Goal: Information Seeking & Learning: Check status

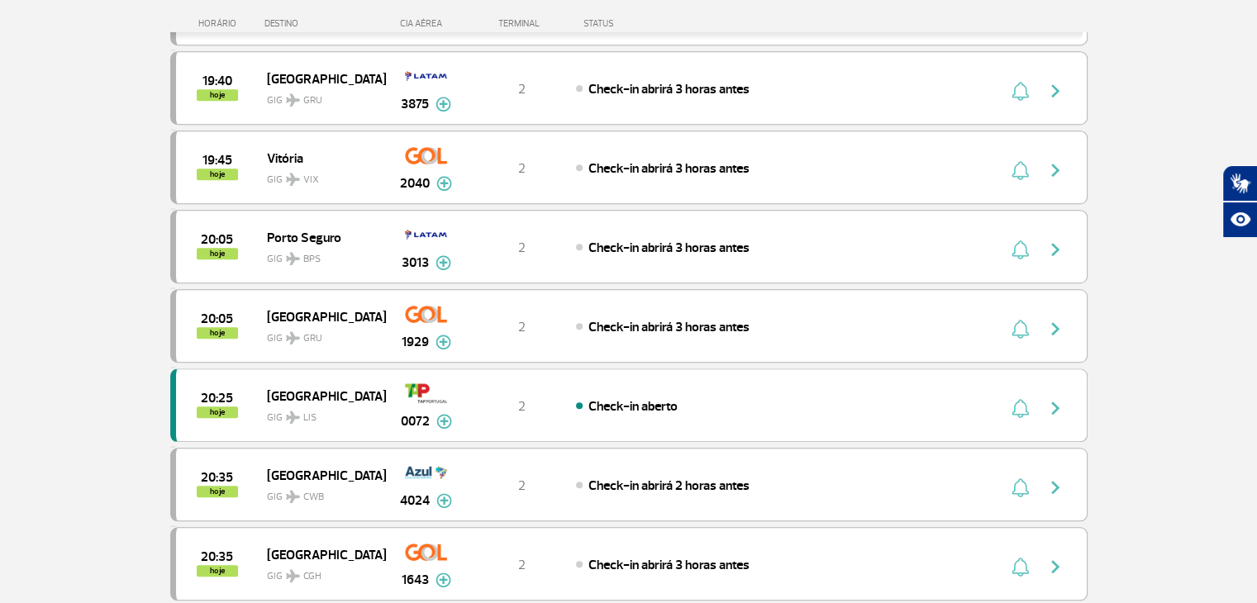
scroll to position [1404, 0]
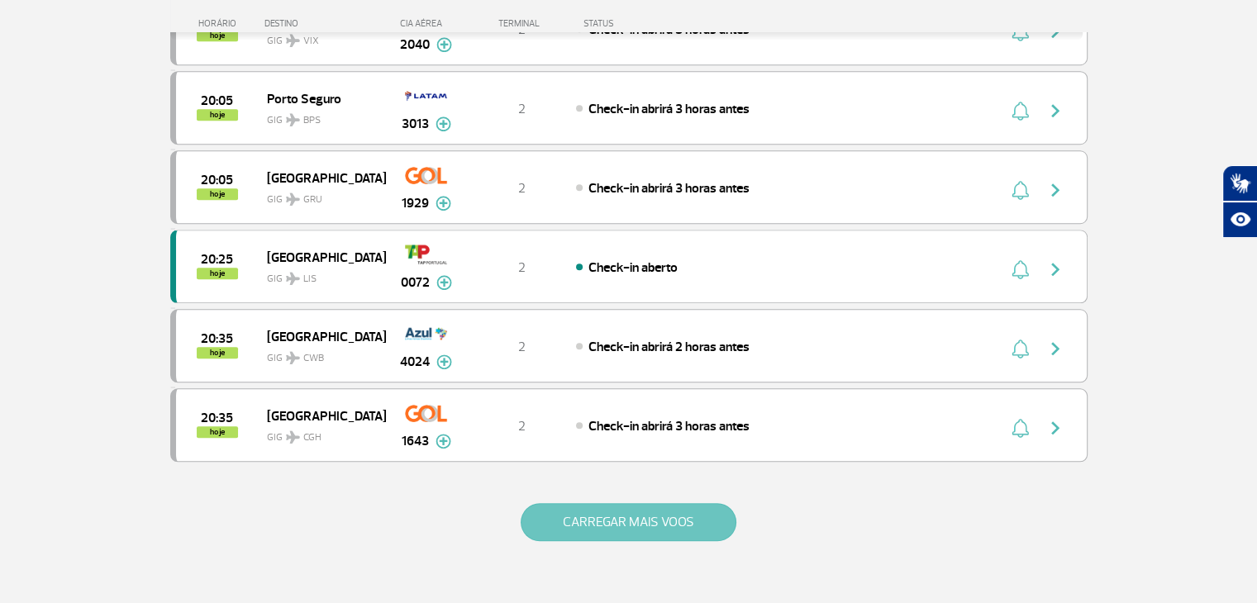
click at [604, 517] on button "CARREGAR MAIS VOOS" at bounding box center [628, 522] width 216 height 38
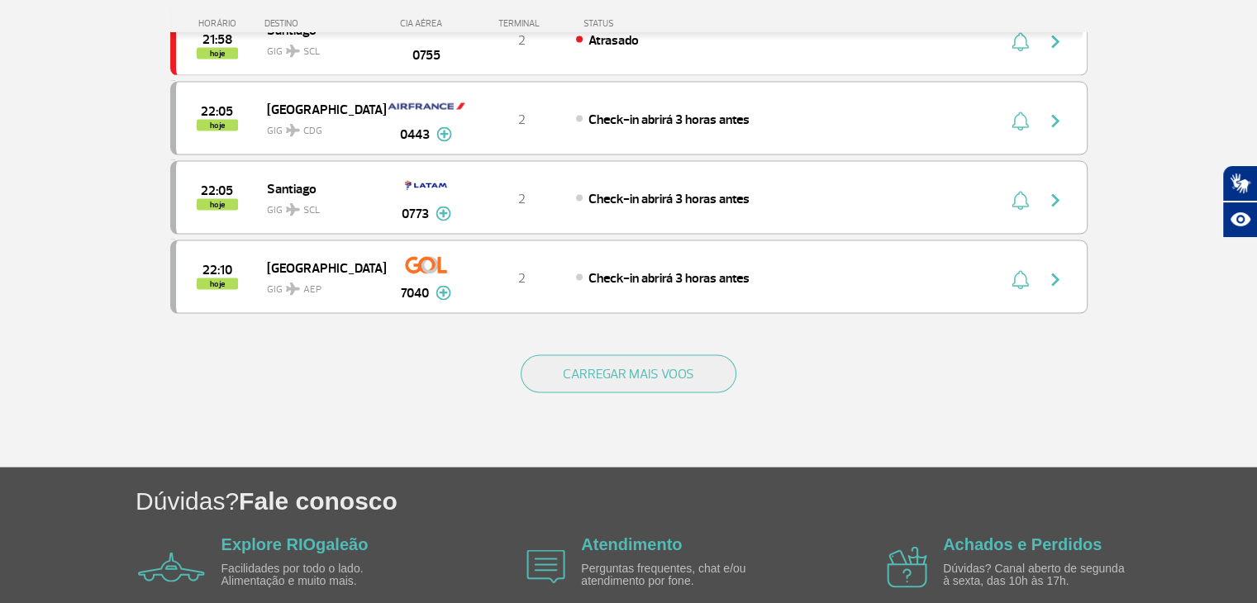
scroll to position [2974, 0]
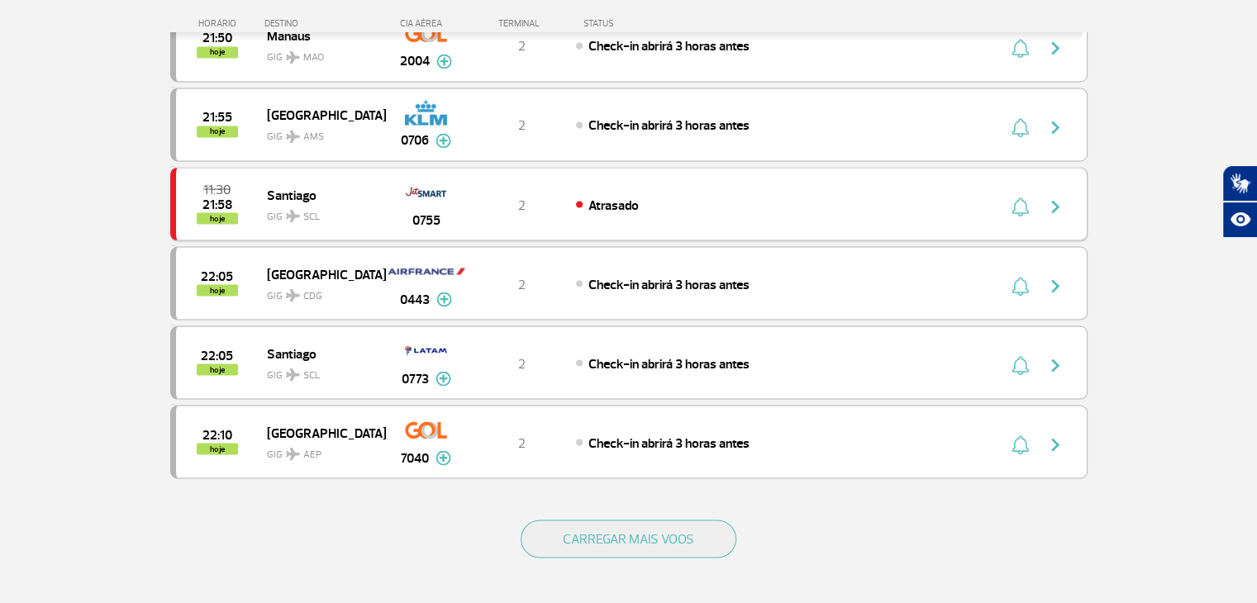
click at [1058, 197] on img "button" at bounding box center [1055, 207] width 20 height 20
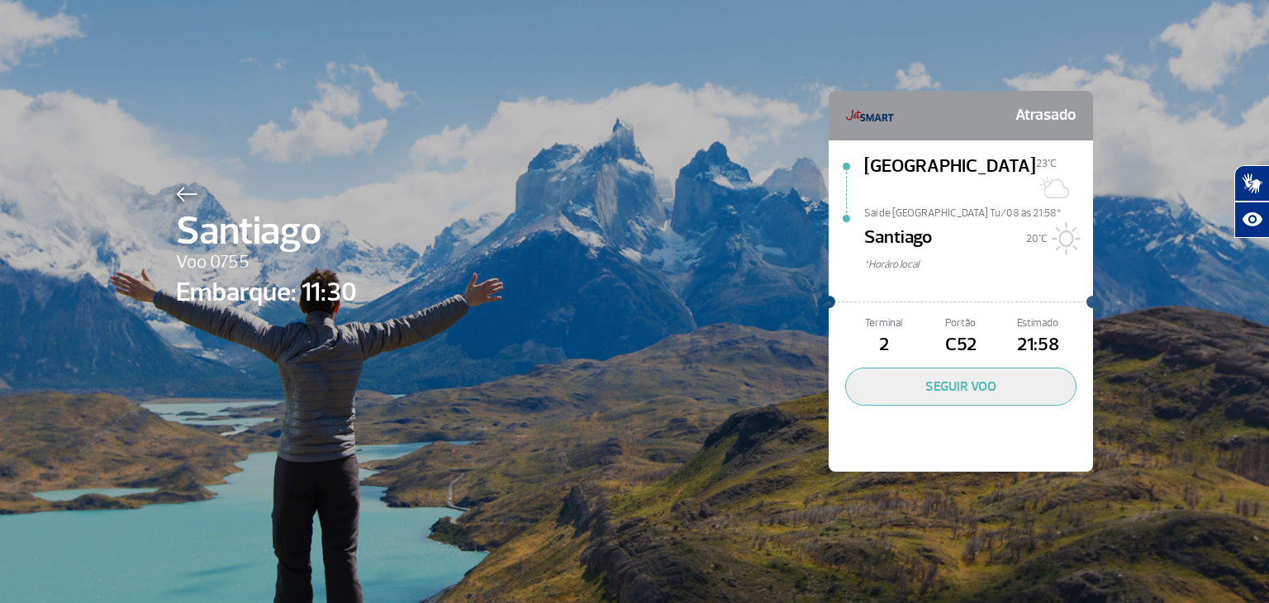
click at [183, 199] on img at bounding box center [186, 194] width 21 height 15
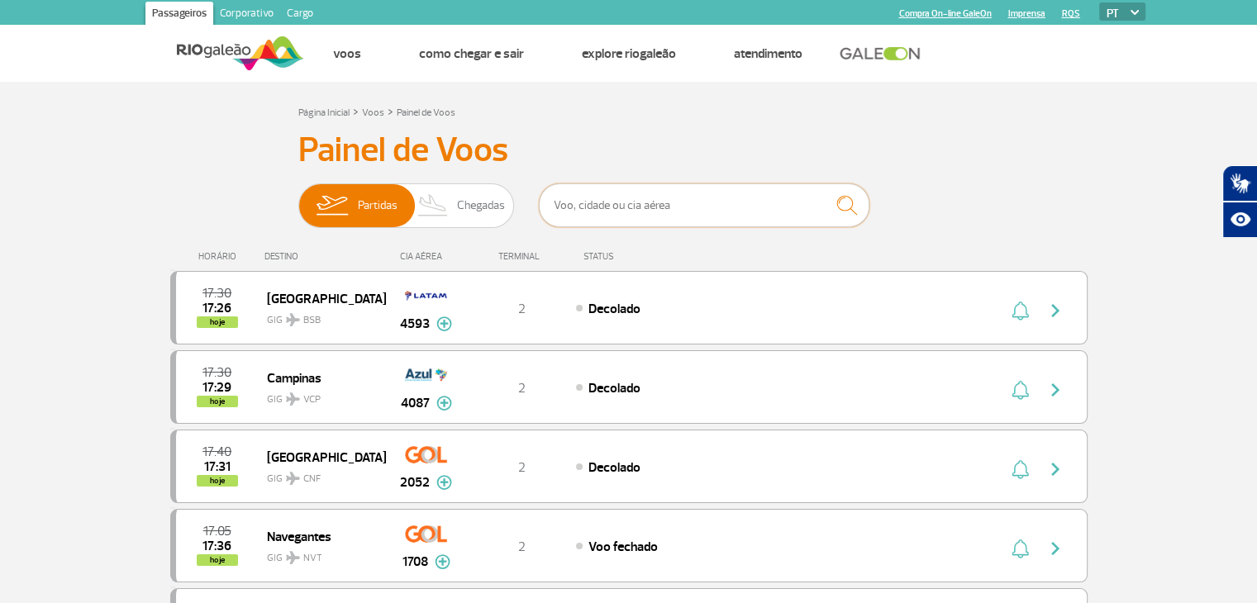
click at [614, 221] on input "text" at bounding box center [704, 205] width 330 height 44
click at [622, 205] on input "text" at bounding box center [704, 205] width 330 height 44
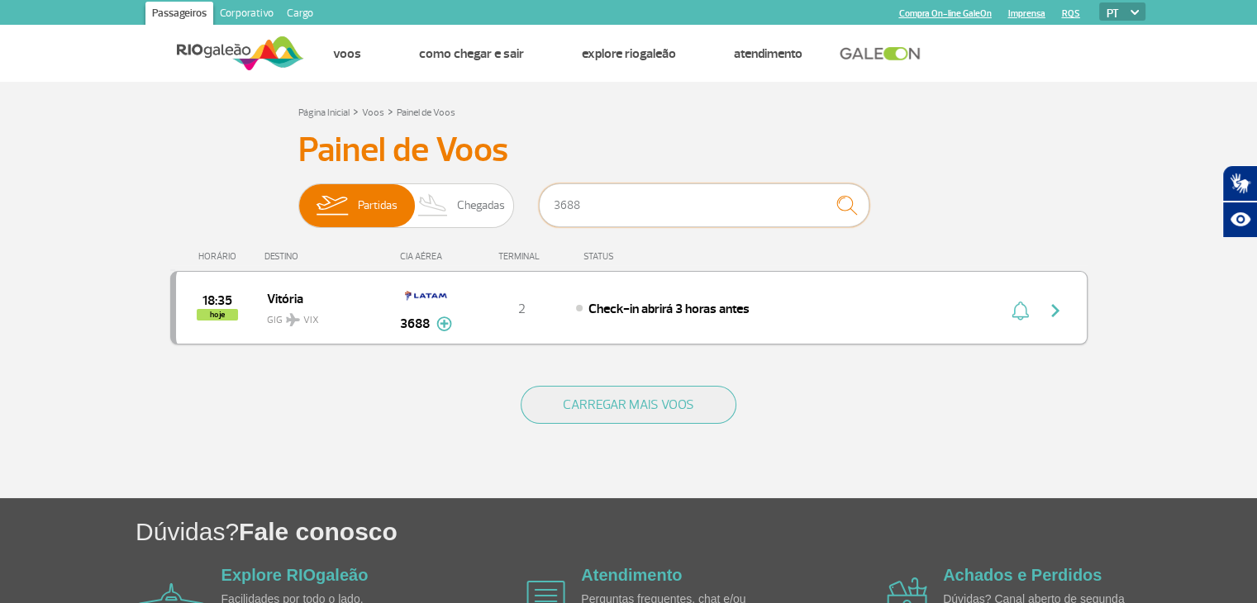
type input "3688"
click at [1060, 307] on img "button" at bounding box center [1055, 311] width 20 height 20
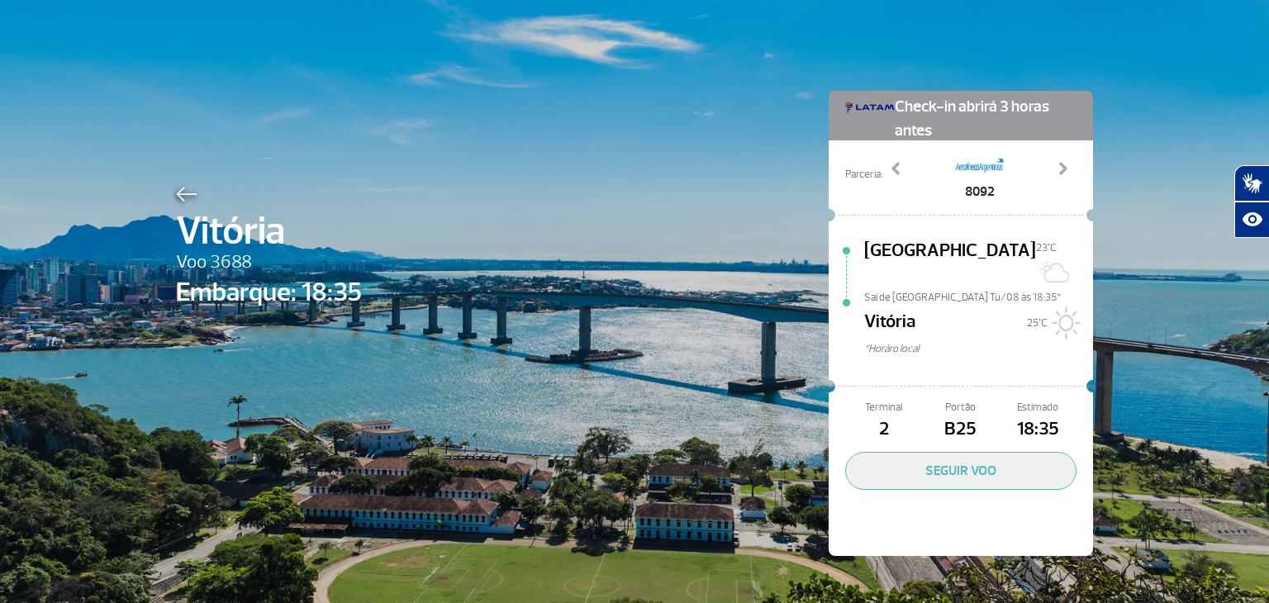
click at [958, 416] on span "B25" at bounding box center [960, 430] width 77 height 28
click at [956, 416] on span "B25" at bounding box center [960, 430] width 77 height 28
click at [178, 176] on div "Vitória Voo 3688 Embarque: 18:35 Check-in abrirá 3 horas antes Parceria: 8059 8…" at bounding box center [635, 298] width 942 height 597
click at [176, 182] on div at bounding box center [269, 192] width 186 height 20
